Goal: Task Accomplishment & Management: Manage account settings

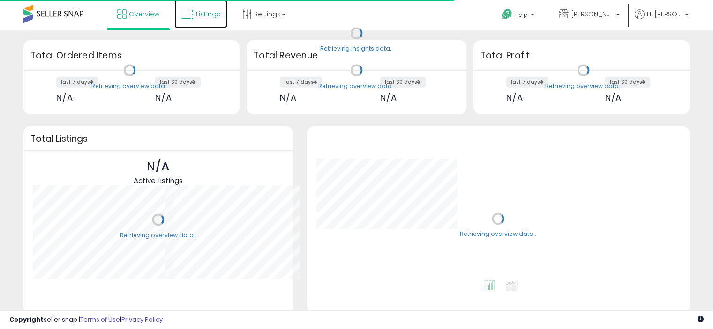
click at [204, 20] on link "Listings" at bounding box center [200, 14] width 53 height 28
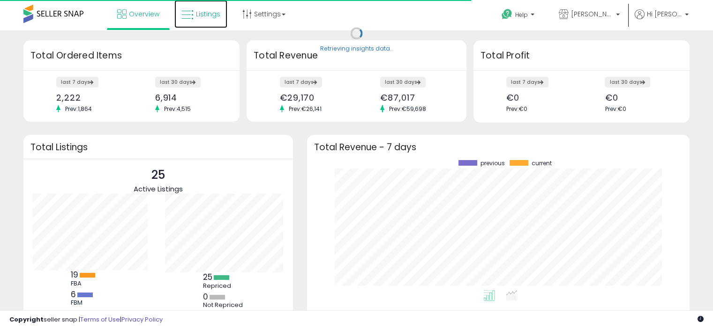
scroll to position [130, 364]
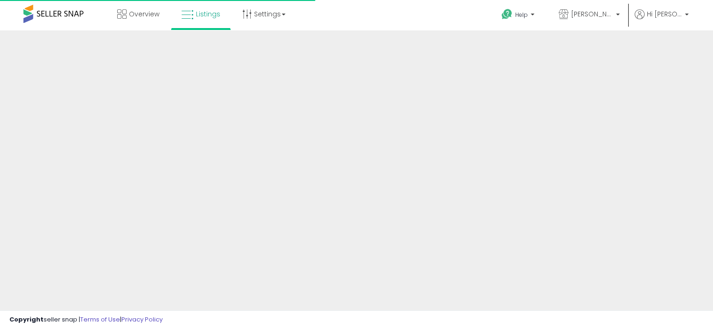
click at [373, 15] on div "Overview Listings Settings" at bounding box center [228, 20] width 470 height 40
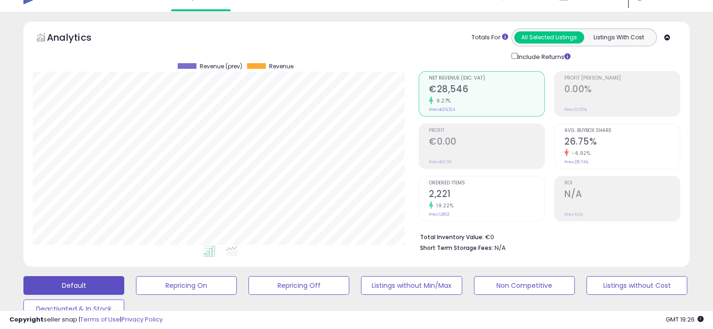
scroll to position [450, 0]
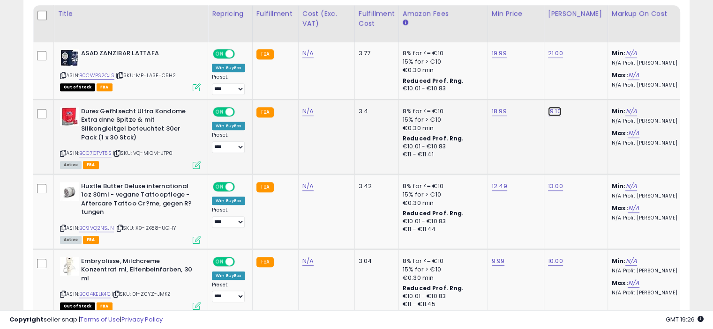
click at [548, 58] on link "19.10" at bounding box center [555, 53] width 15 height 9
type input "*"
type input "*****"
click button "submit" at bounding box center [578, 88] width 16 height 14
click at [560, 58] on link "23.99" at bounding box center [555, 53] width 15 height 9
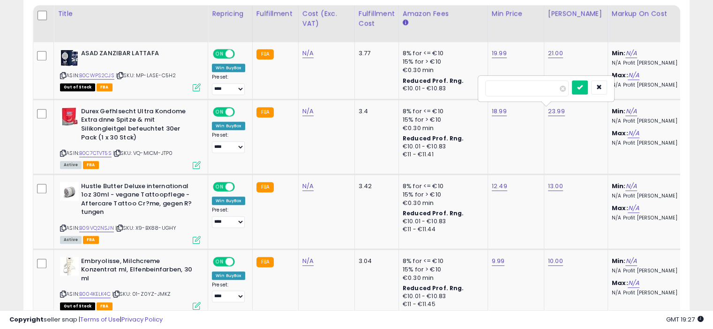
click at [588, 85] on button "submit" at bounding box center [580, 88] width 16 height 14
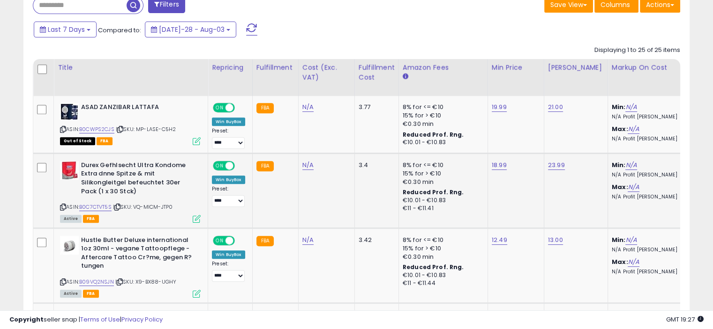
scroll to position [0, 0]
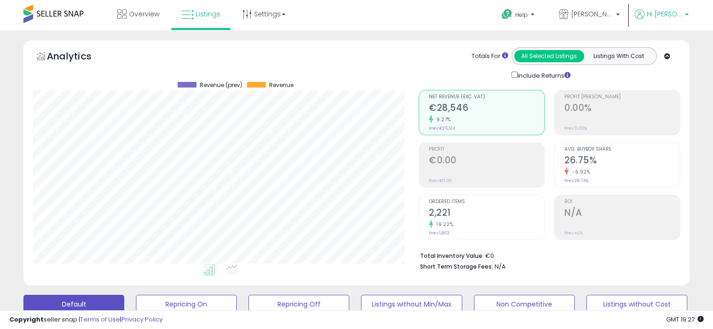
click at [685, 20] on p "Hi [PERSON_NAME]" at bounding box center [662, 15] width 54 height 12
click at [672, 101] on link "Logout" at bounding box center [667, 99] width 21 height 9
